Goal: Task Accomplishment & Management: Manage account settings

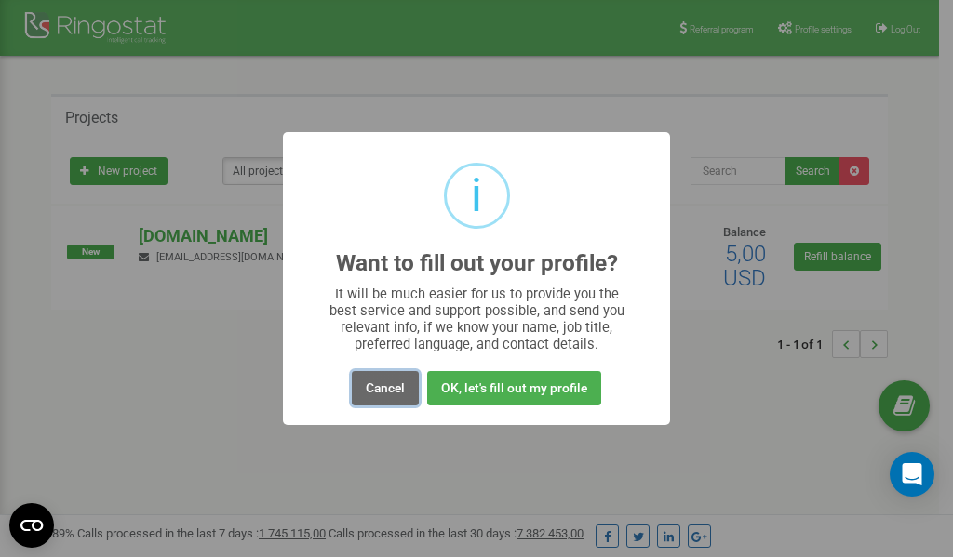
click at [377, 392] on button "Cancel" at bounding box center [385, 388] width 67 height 34
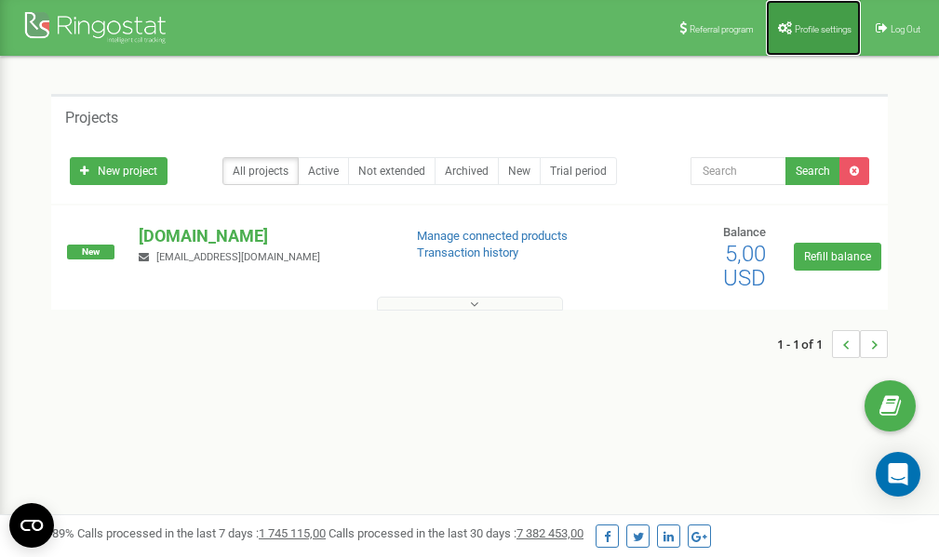
click at [822, 25] on span "Profile settings" at bounding box center [823, 29] width 57 height 10
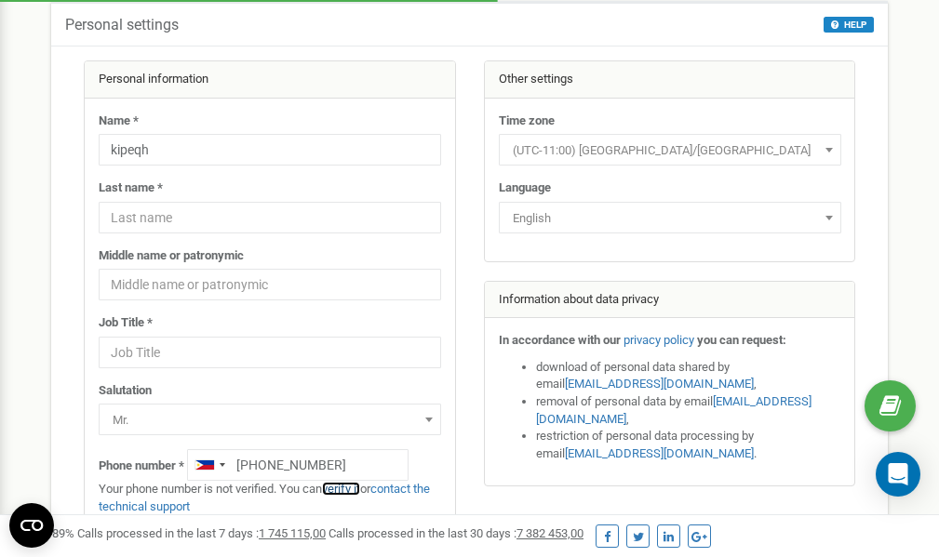
click at [343, 490] on link "verify it" at bounding box center [341, 489] width 38 height 14
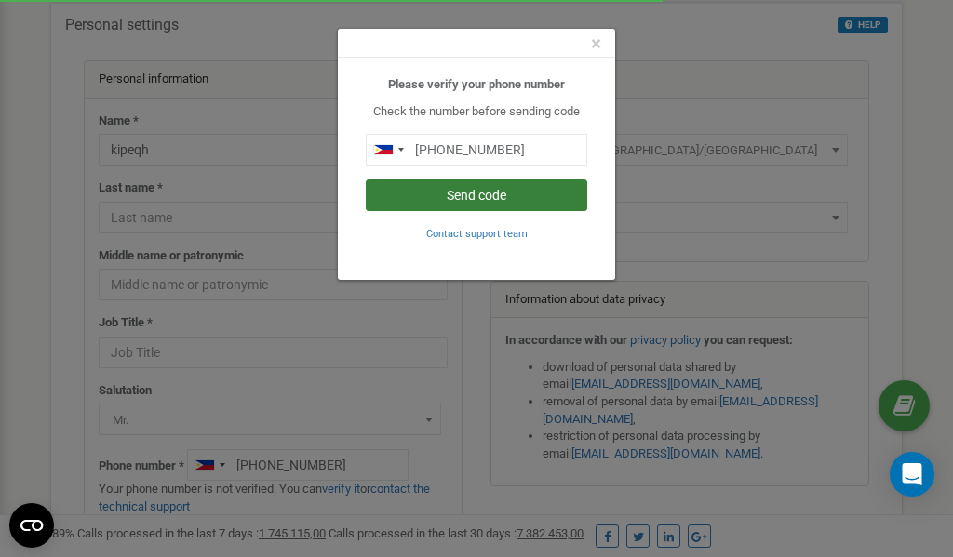
click at [488, 198] on button "Send code" at bounding box center [476, 196] width 221 height 32
